Goal: Find specific page/section: Find specific page/section

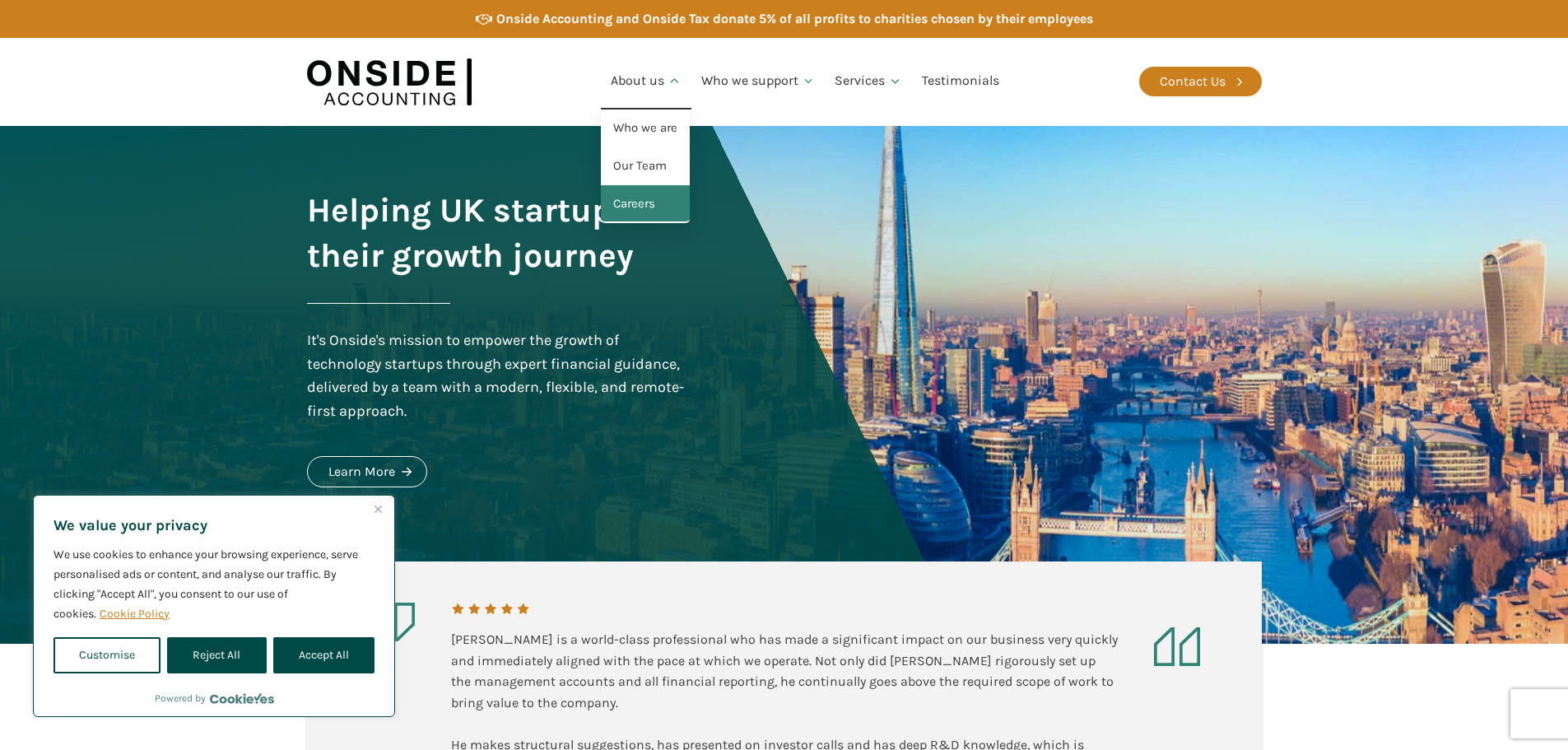
click at [642, 203] on link "Careers" at bounding box center [645, 204] width 89 height 38
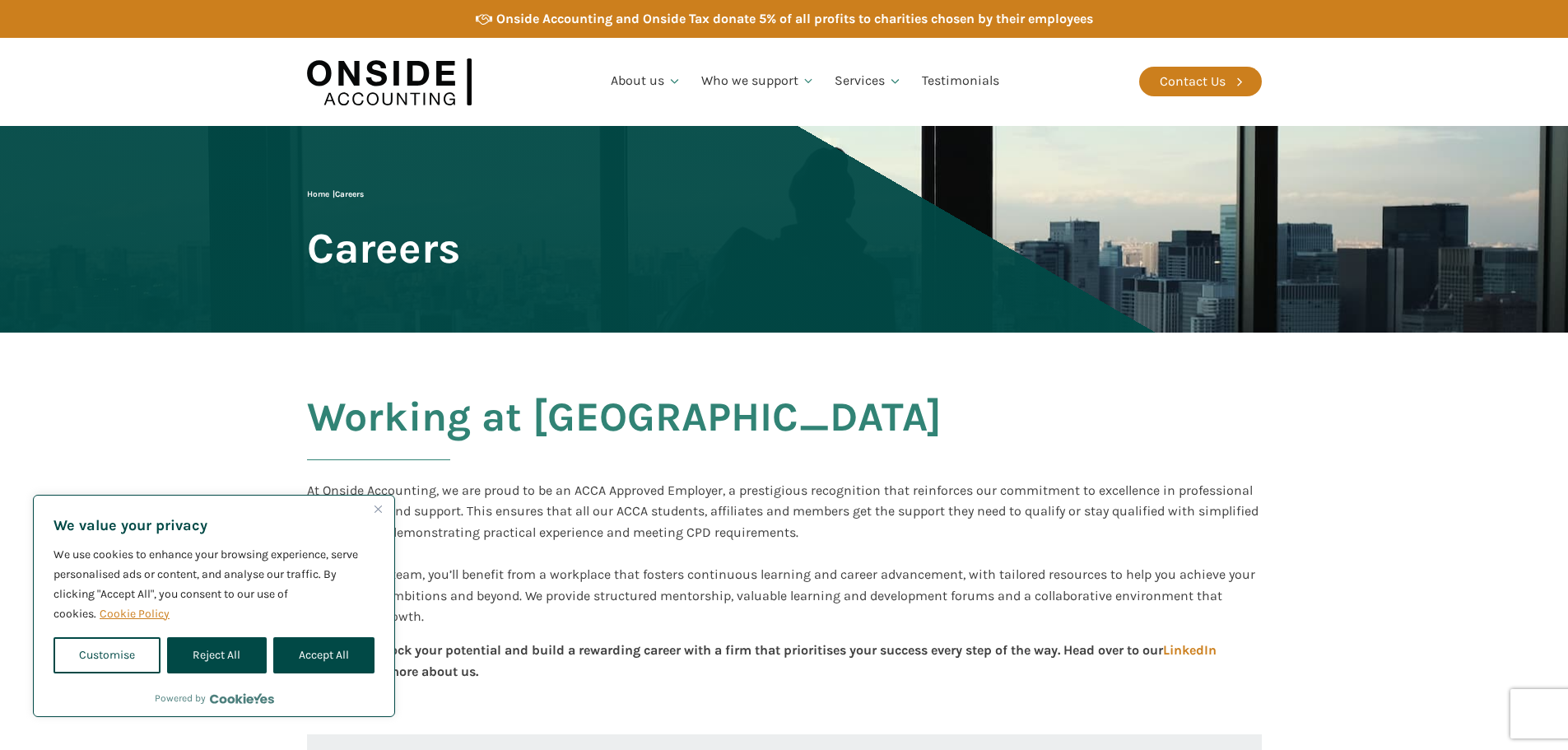
click at [333, 649] on button "Accept All" at bounding box center [323, 655] width 101 height 36
checkbox input "true"
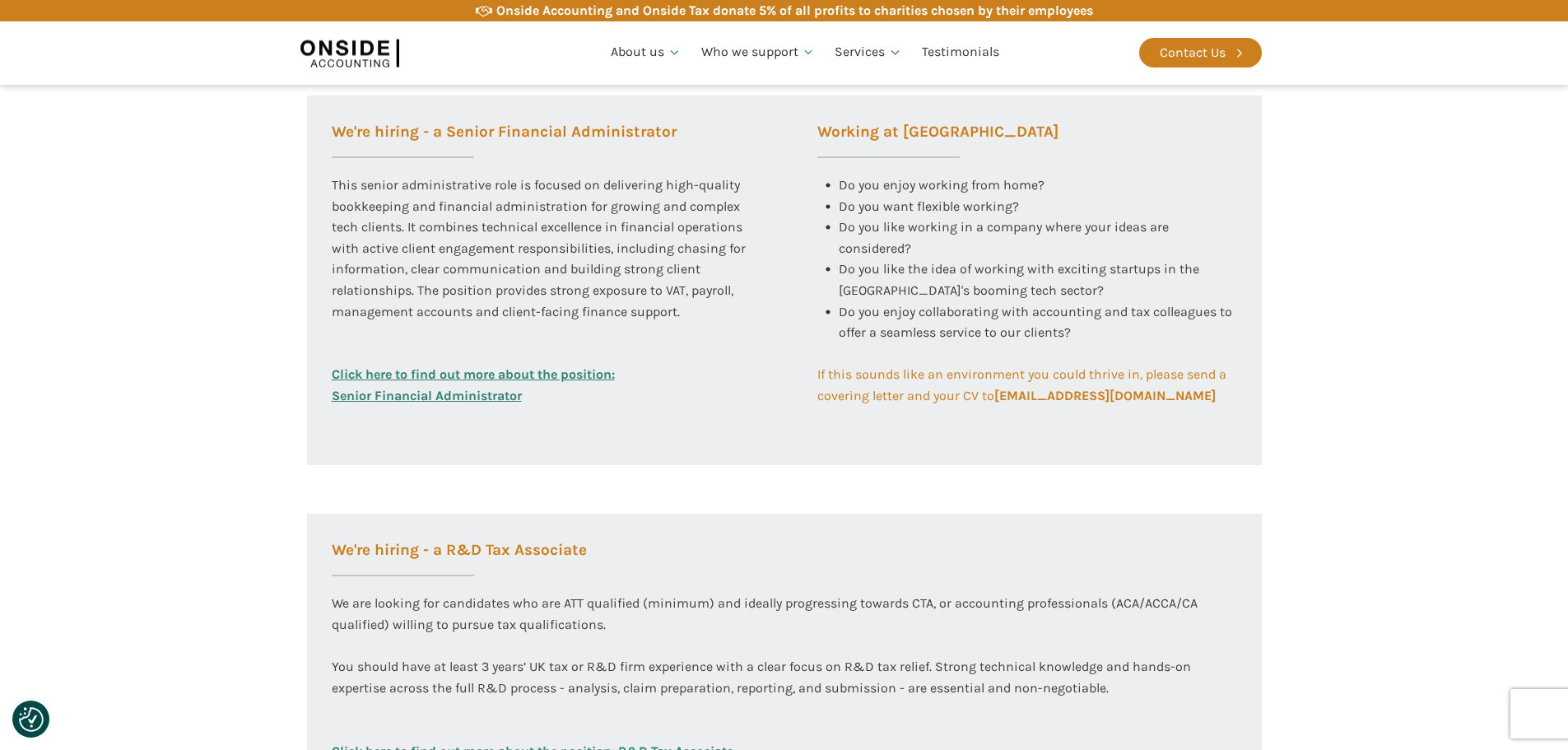
scroll to position [576, 0]
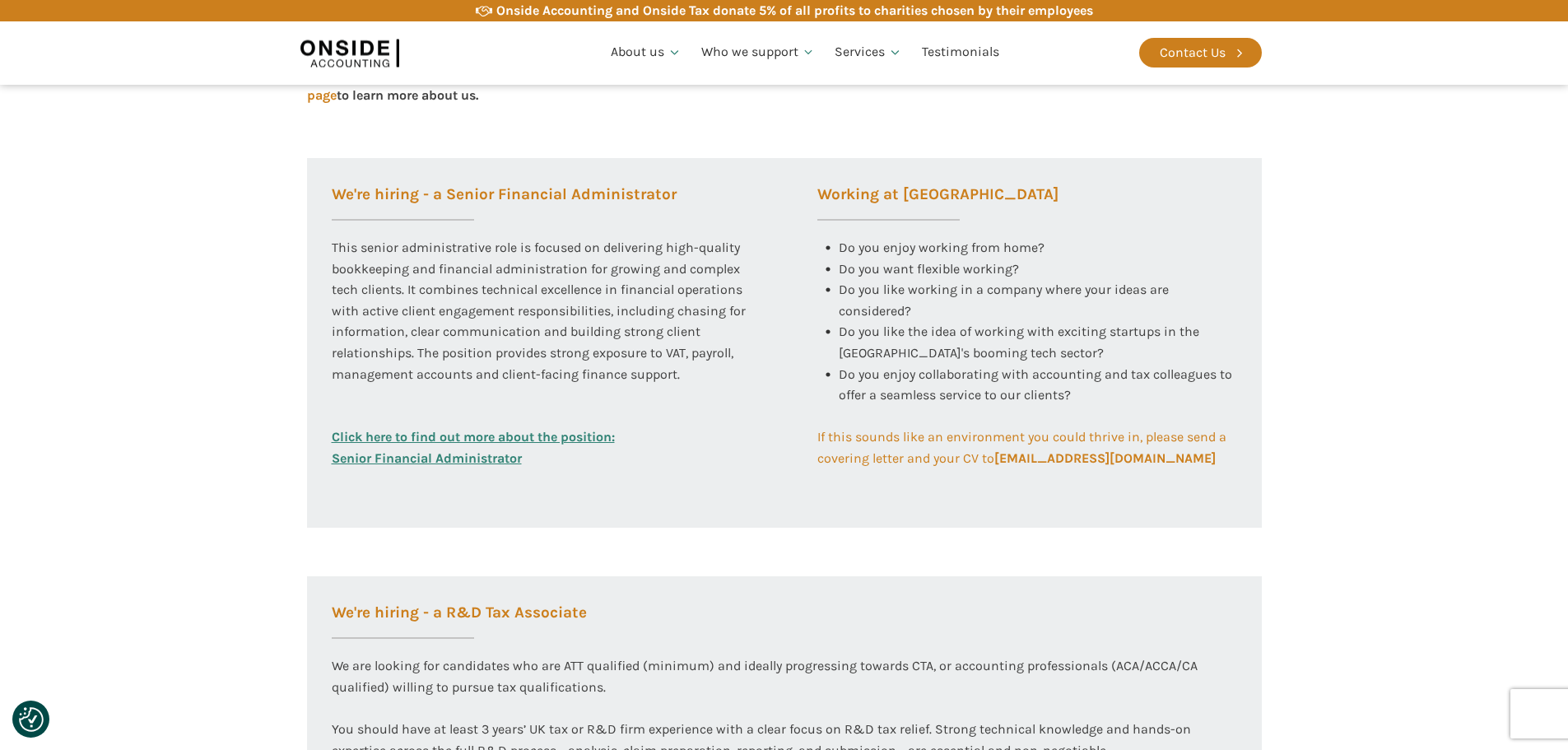
click at [599, 438] on link "Click here to find out more about the position: Senior Financial Administrator" at bounding box center [473, 447] width 283 height 42
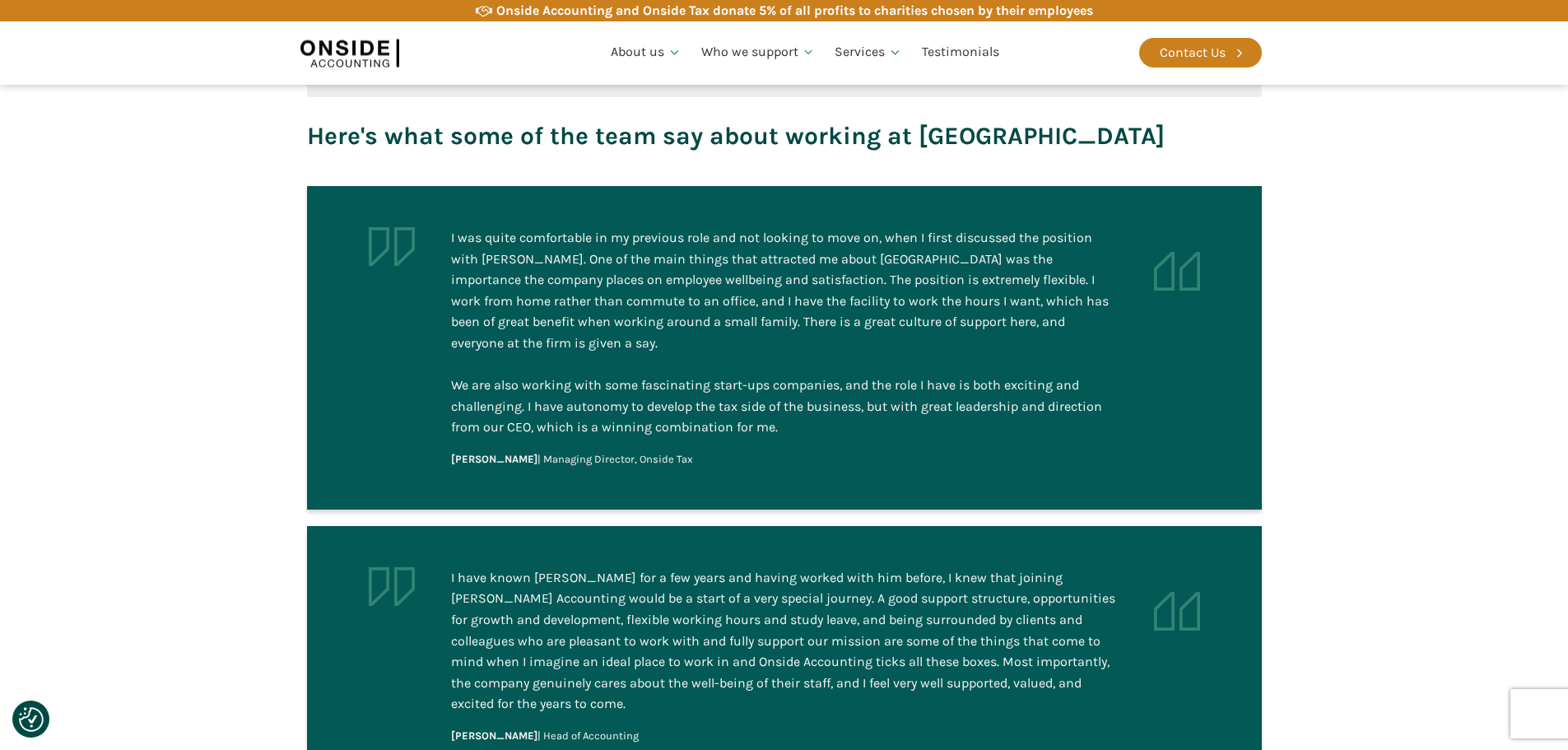
scroll to position [1400, 0]
